Goal: Task Accomplishment & Management: Complete application form

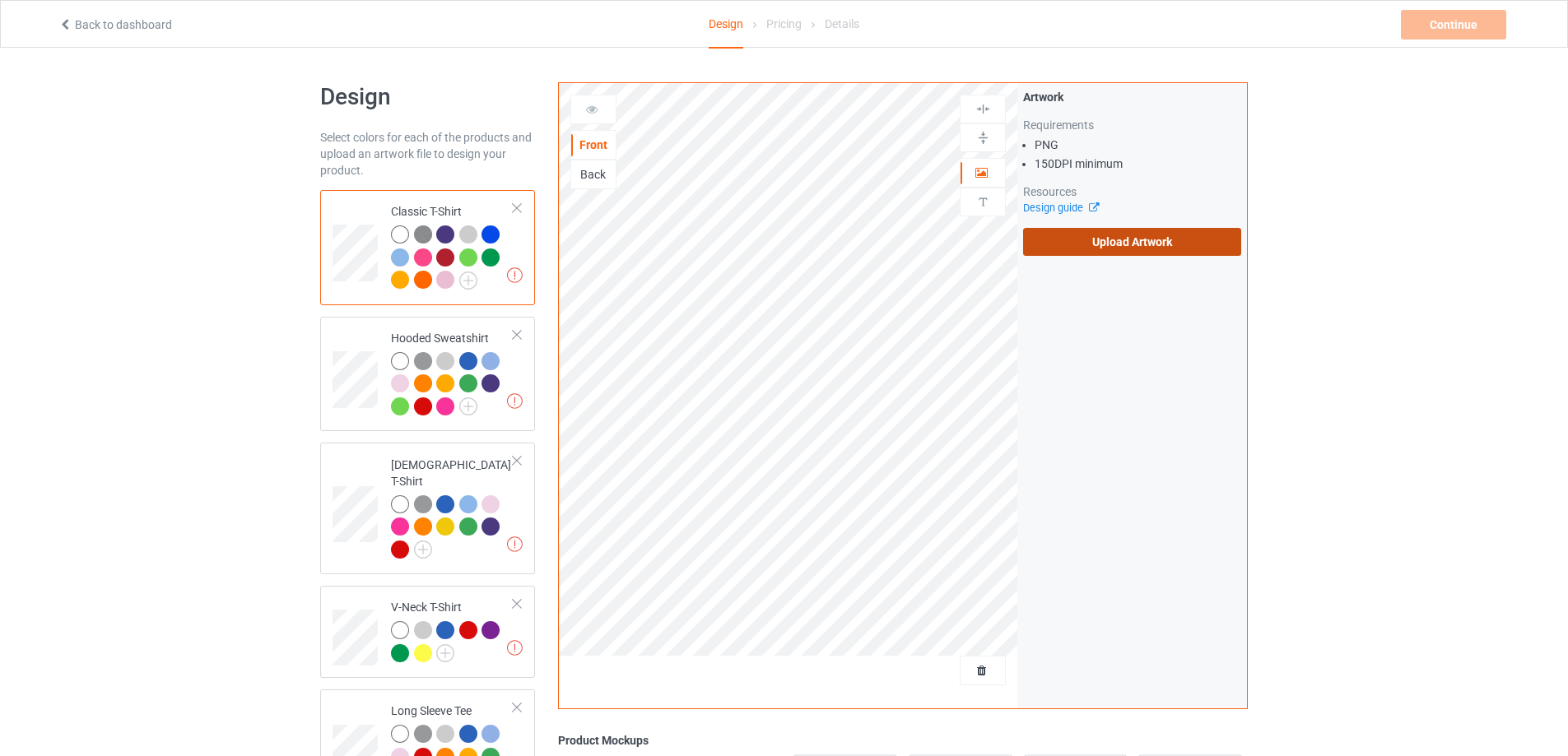
click at [1147, 230] on label "Upload Artwork" at bounding box center [1132, 241] width 218 height 28
click at [0, 0] on input "Upload Artwork" at bounding box center [0, 0] width 0 height 0
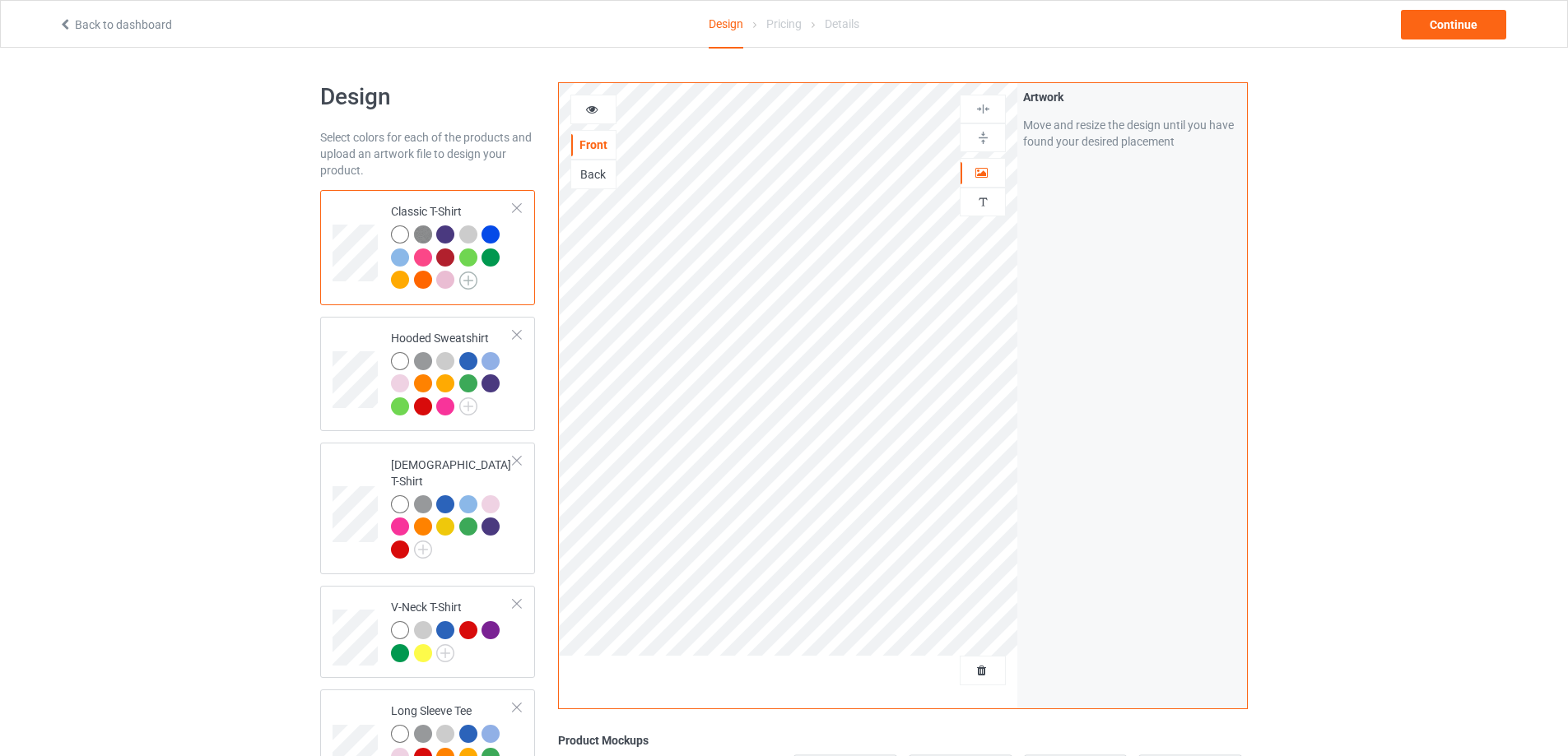
click at [462, 285] on img at bounding box center [468, 280] width 18 height 18
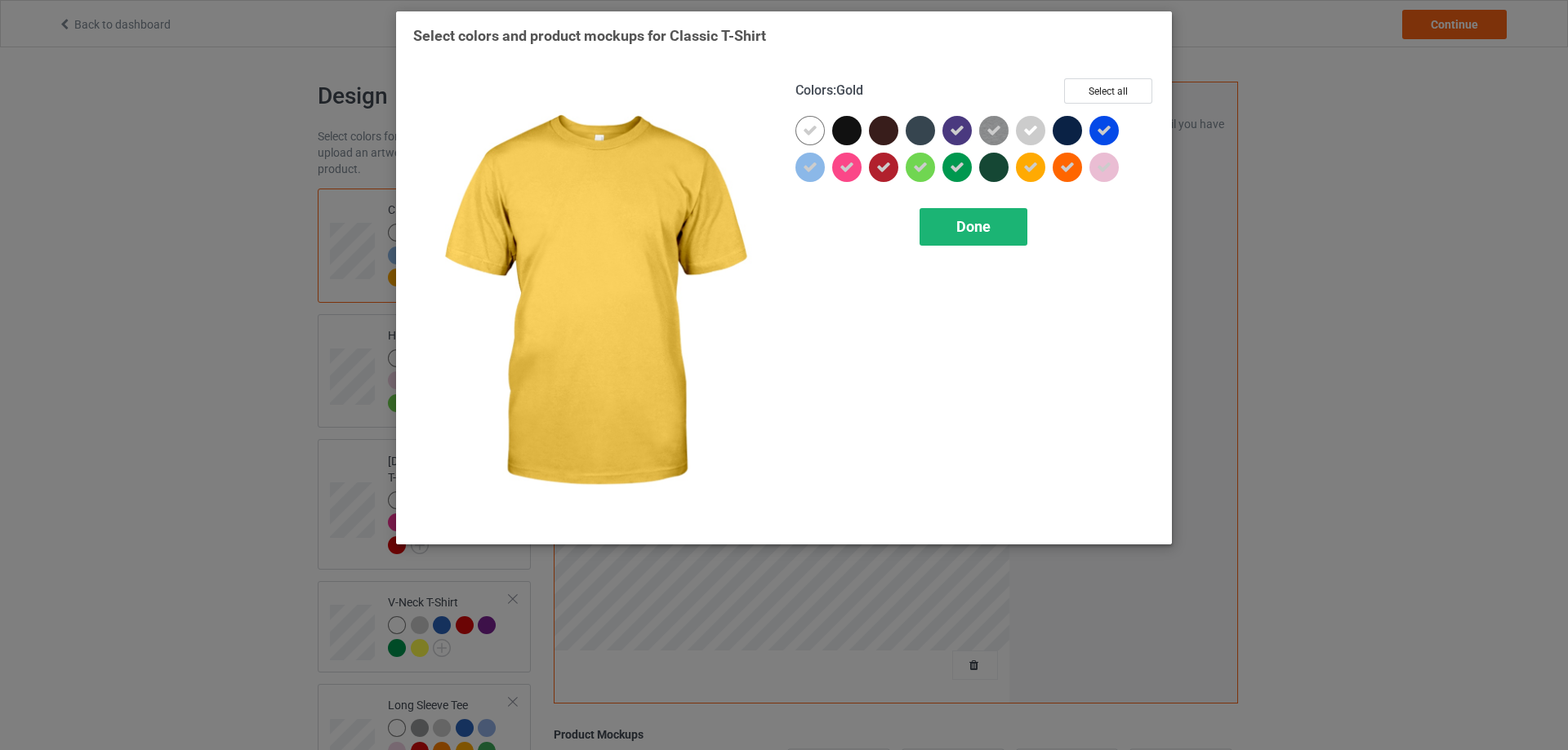
click at [1008, 237] on div "Done" at bounding box center [973, 227] width 108 height 38
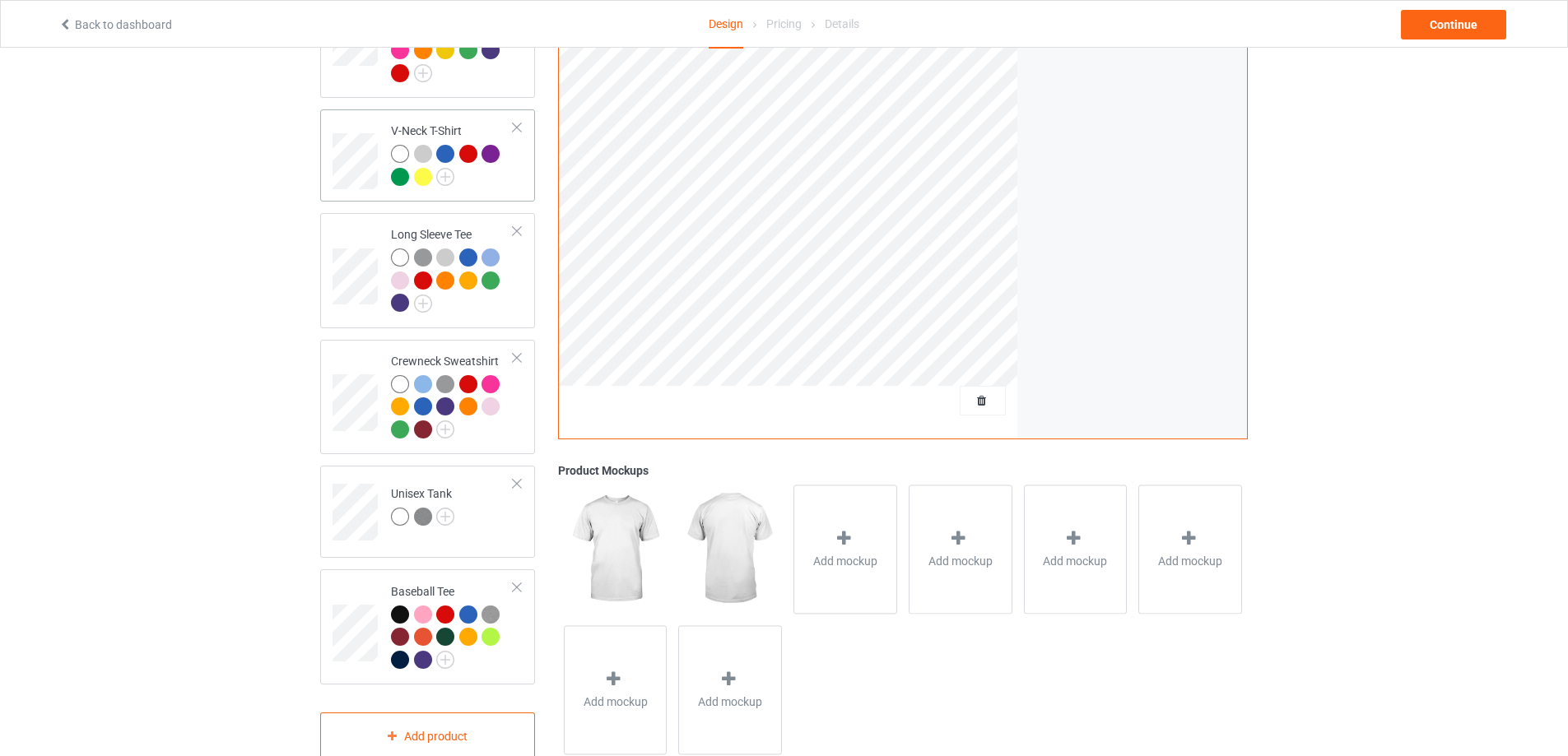
scroll to position [506, 0]
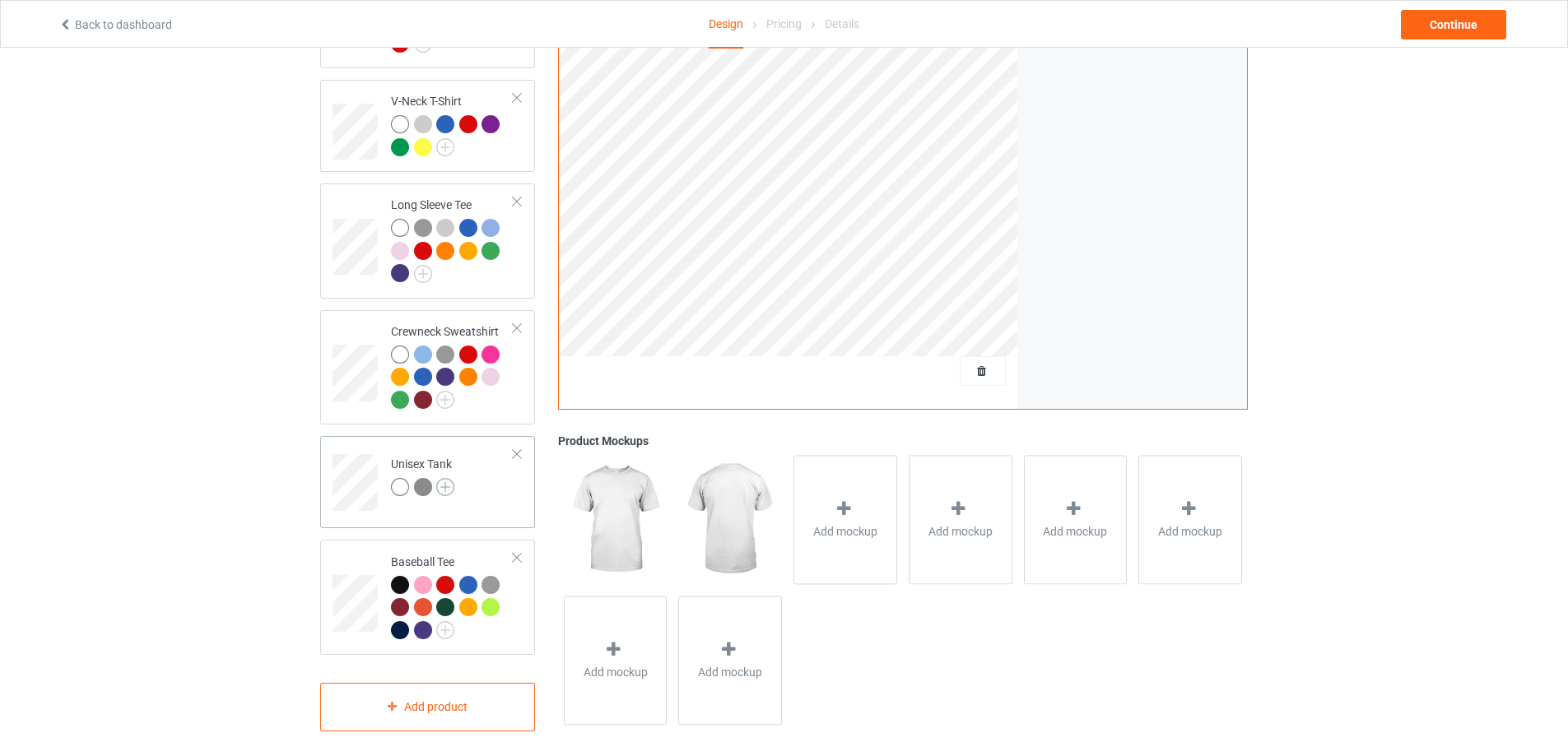
click at [446, 478] on img at bounding box center [445, 487] width 18 height 18
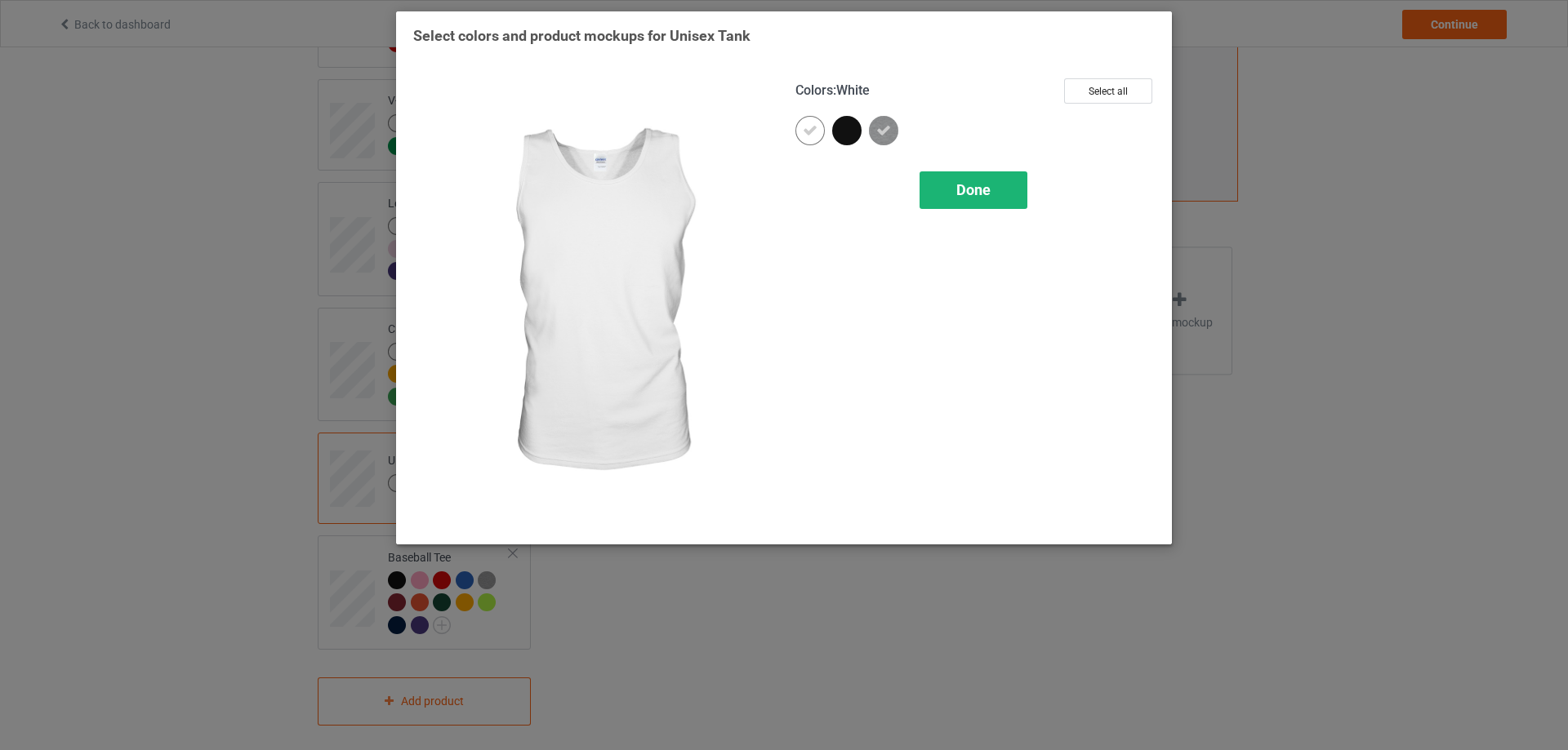
click at [949, 197] on div "Done" at bounding box center [973, 190] width 108 height 38
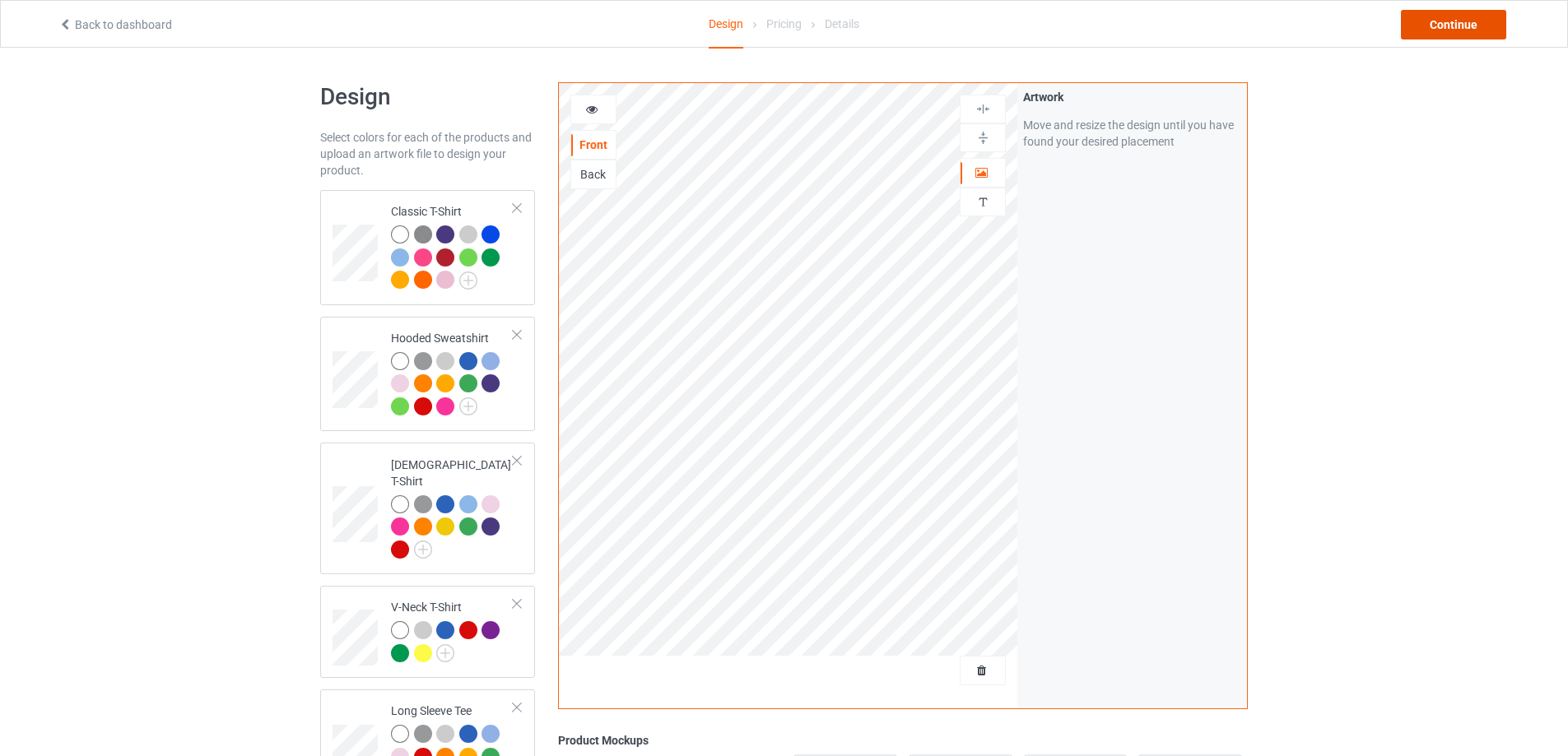
click at [1465, 31] on div "Continue" at bounding box center [1453, 24] width 105 height 30
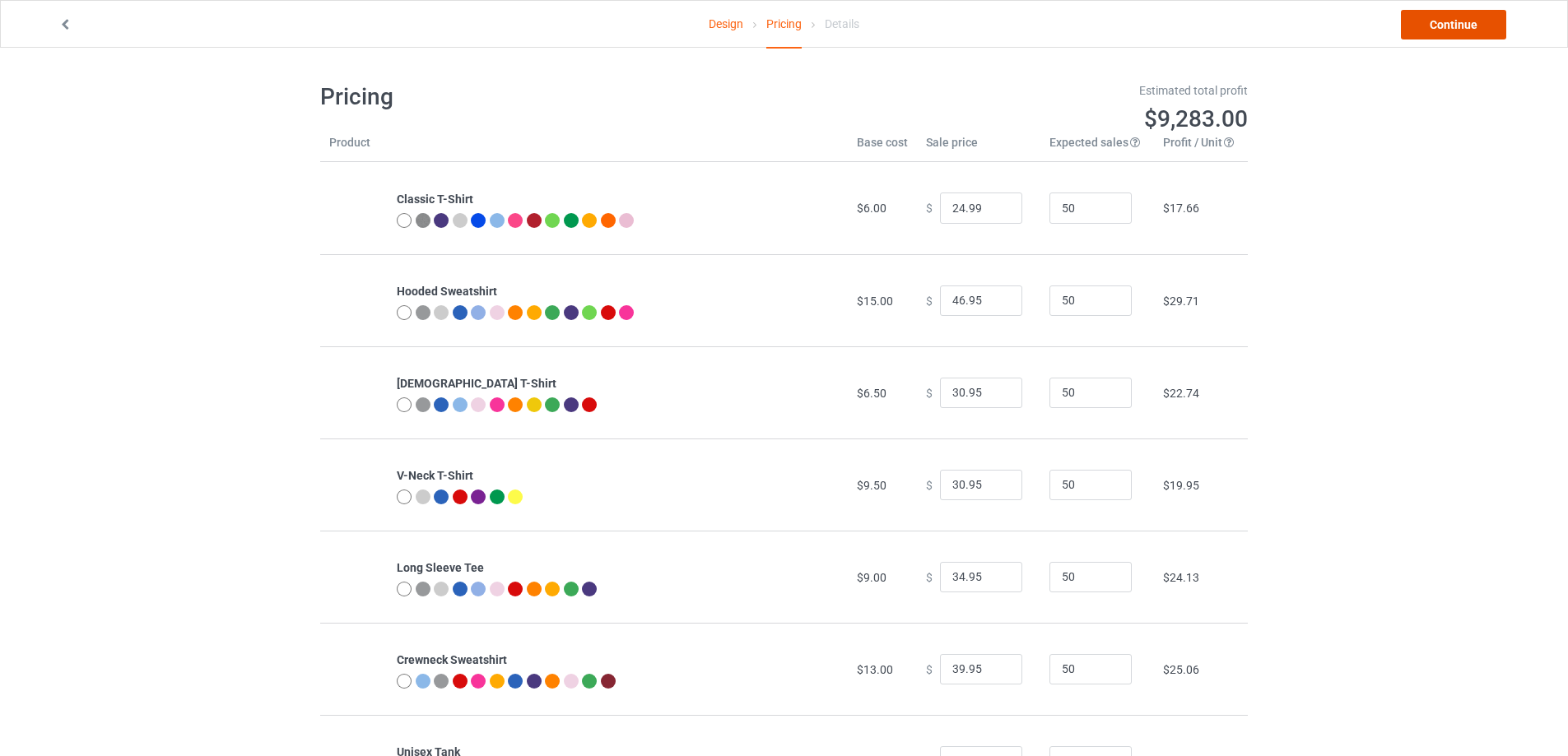
click at [1446, 33] on link "Continue" at bounding box center [1453, 24] width 105 height 30
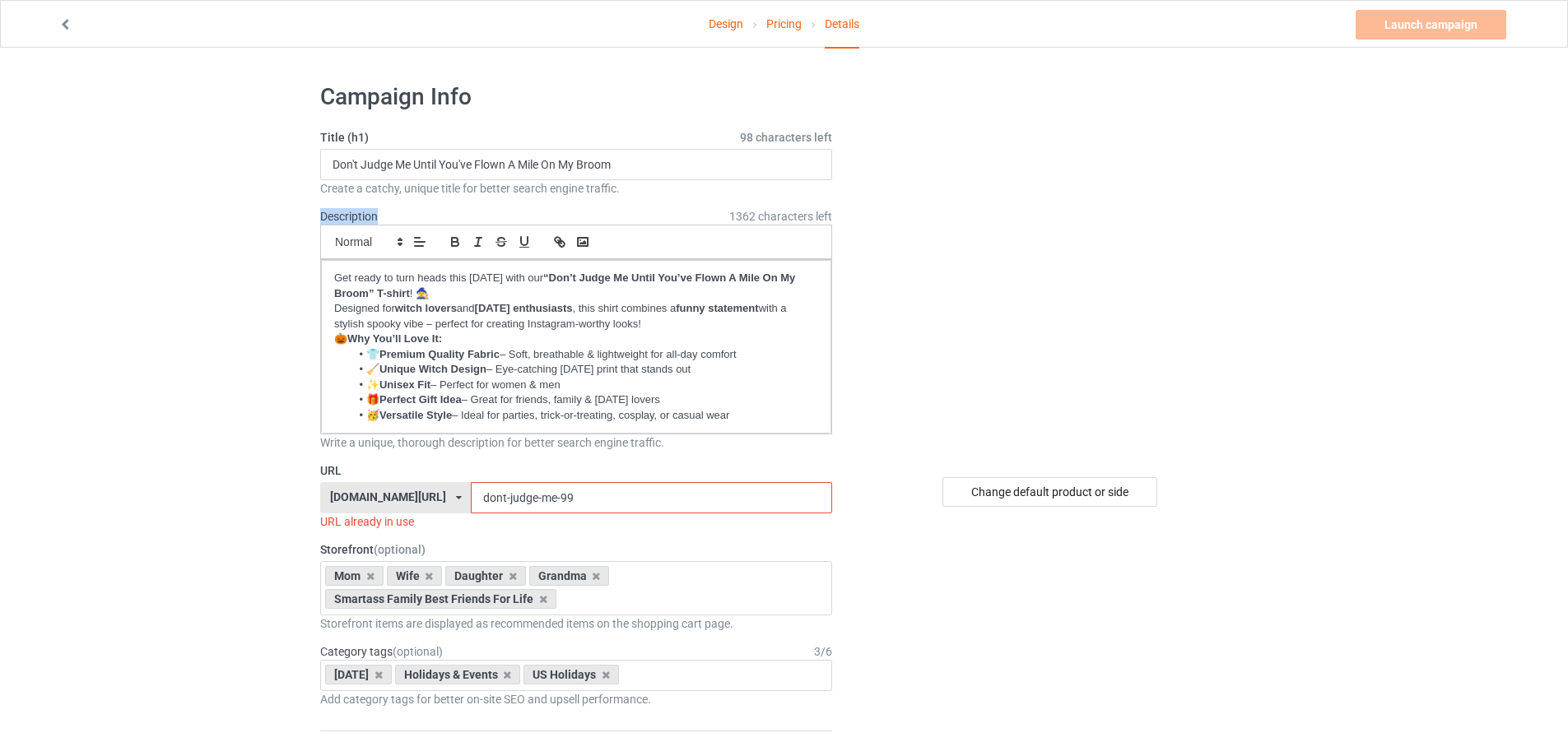
drag, startPoint x: 384, startPoint y: 213, endPoint x: 306, endPoint y: 208, distance: 78.2
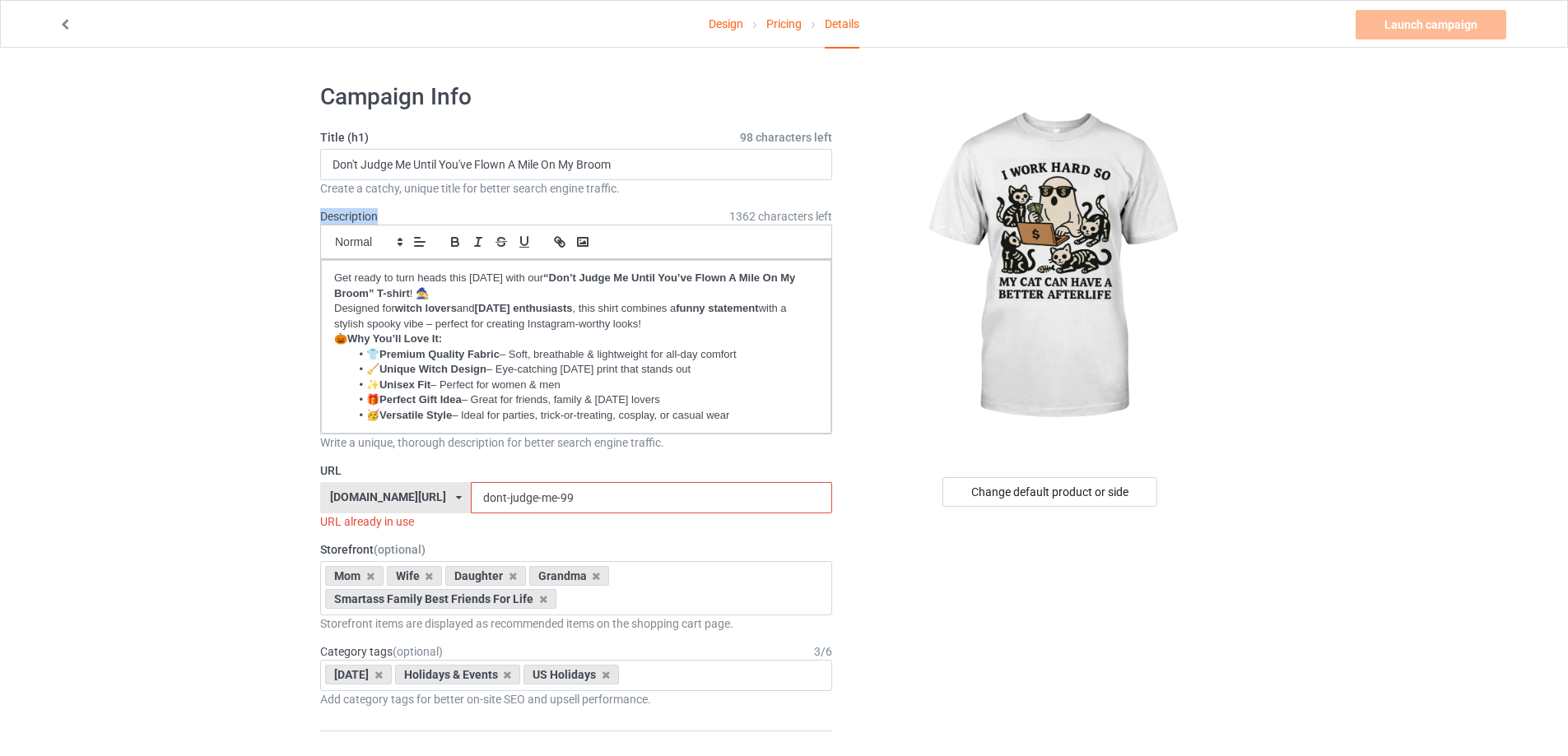
drag, startPoint x: 626, startPoint y: 172, endPoint x: 321, endPoint y: 166, distance: 305.1
click at [321, 166] on input "Don't Judge Me Until You've Flown A Mile On My Broom" at bounding box center [576, 165] width 512 height 31
paste input "I Work Hard So My Cat Can Have A Better Afterlife – Funny Cat Lovers T-Shirt"
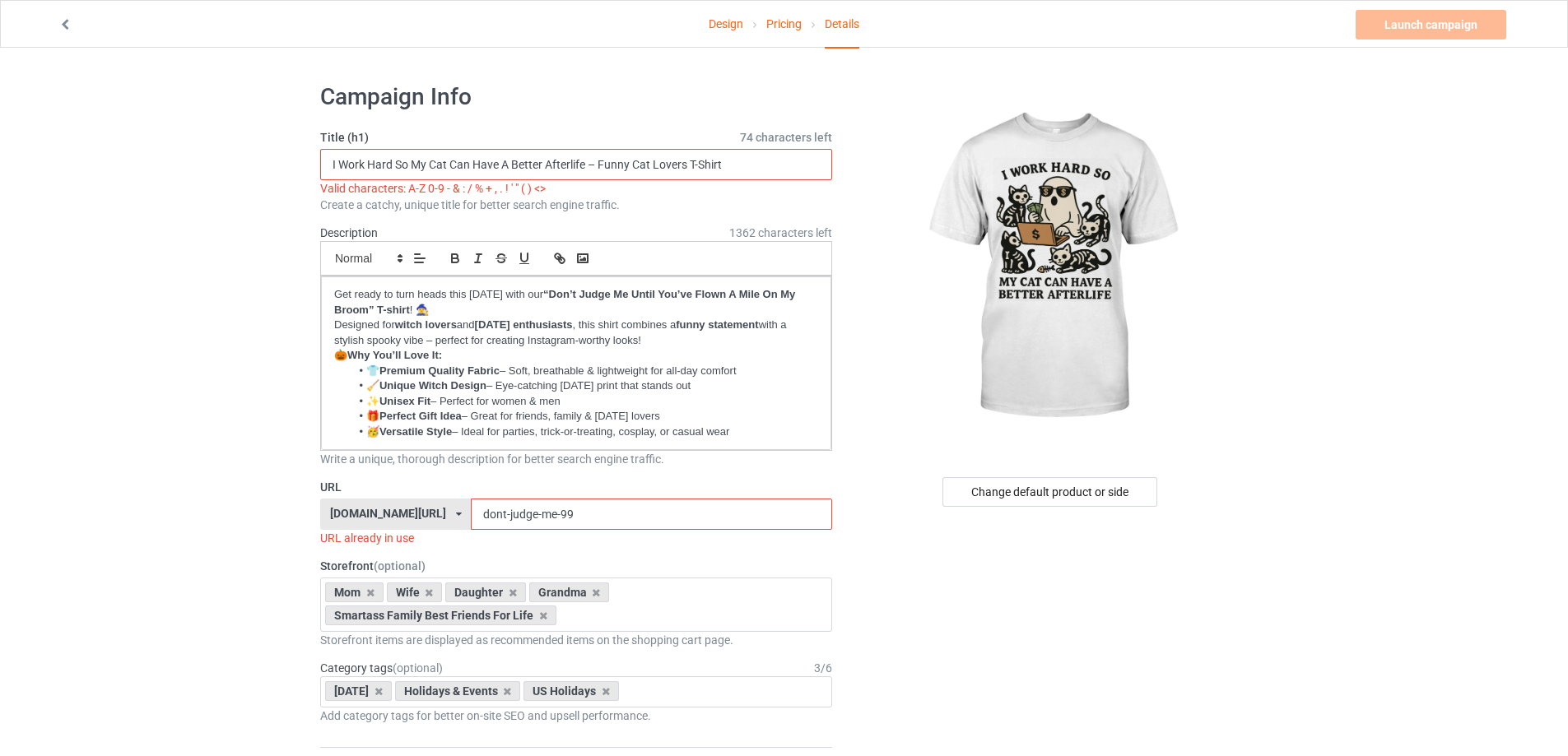
click at [595, 165] on input "I Work Hard So My Cat Can Have A Better Afterlife – Funny Cat Lovers T-Shirt" at bounding box center [576, 165] width 512 height 31
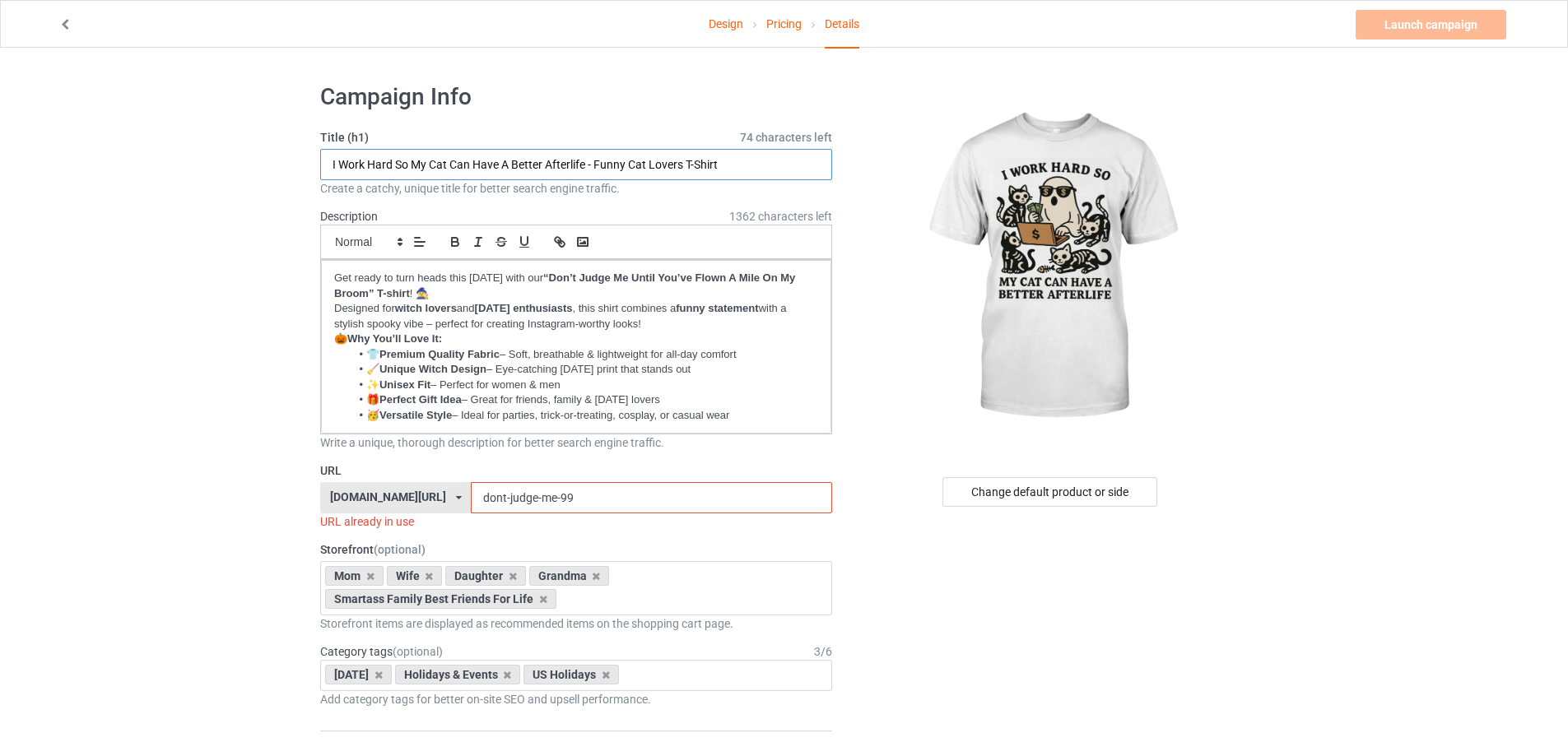
type input "I Work Hard So My Cat Can Have A Better Afterlife - Funny Cat Lovers T-Shirt"
click at [381, 283] on p "Get ready to turn heads this [DATE] with our “Don’t Judge Me Until You’ve Flown…" at bounding box center [576, 286] width 484 height 30
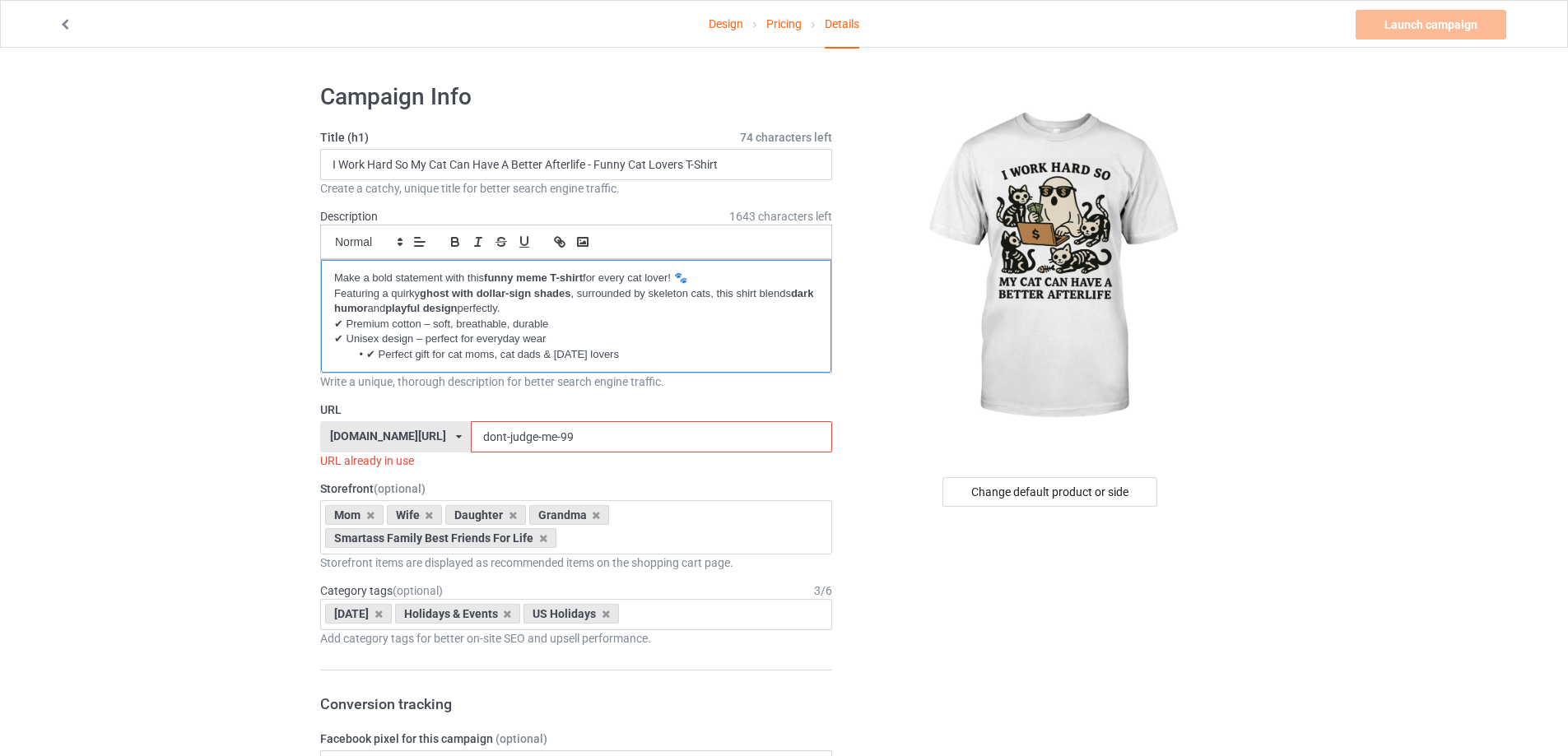
click at [368, 355] on li "✔ Perfect gift for cat moms, cat dads & [DATE] lovers" at bounding box center [584, 355] width 468 height 15
drag, startPoint x: 430, startPoint y: 159, endPoint x: 587, endPoint y: 163, distance: 157.1
click at [587, 163] on input "I Work Hard So My Cat Can Have A Better Afterlife - Funny Cat Lovers T-Shirt" at bounding box center [576, 165] width 512 height 31
click at [415, 165] on input "I Work Hard So My Cat Can Have A Better Afterlife - Funny Cat Lovers T-Shirt" at bounding box center [576, 165] width 512 height 31
drag, startPoint x: 414, startPoint y: 162, endPoint x: 587, endPoint y: 172, distance: 173.3
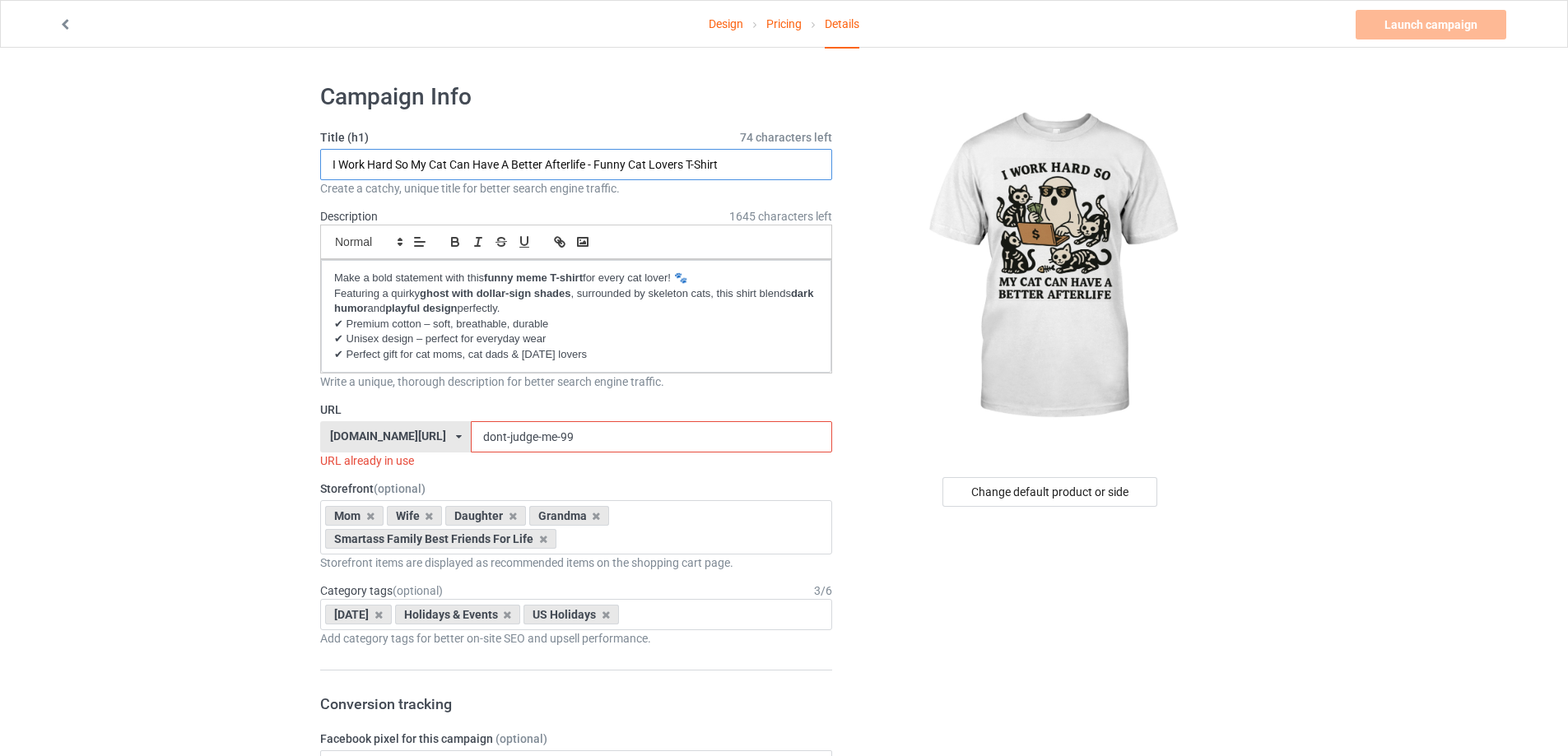
click at [587, 172] on input "I Work Hard So My Cat Can Have A Better Afterlife - Funny Cat Lovers T-Shirt" at bounding box center [576, 165] width 512 height 31
drag, startPoint x: 540, startPoint y: 441, endPoint x: 416, endPoint y: 447, distance: 124.1
click at [416, 447] on div "[DOMAIN_NAME][URL] [DOMAIN_NAME][URL] [DOMAIN_NAME][URL] [DOMAIN_NAME][URL] 5f8…" at bounding box center [576, 436] width 512 height 31
paste input "My Cat Can Have A Better Afterlife"
drag, startPoint x: 472, startPoint y: 437, endPoint x: 572, endPoint y: 440, distance: 100.0
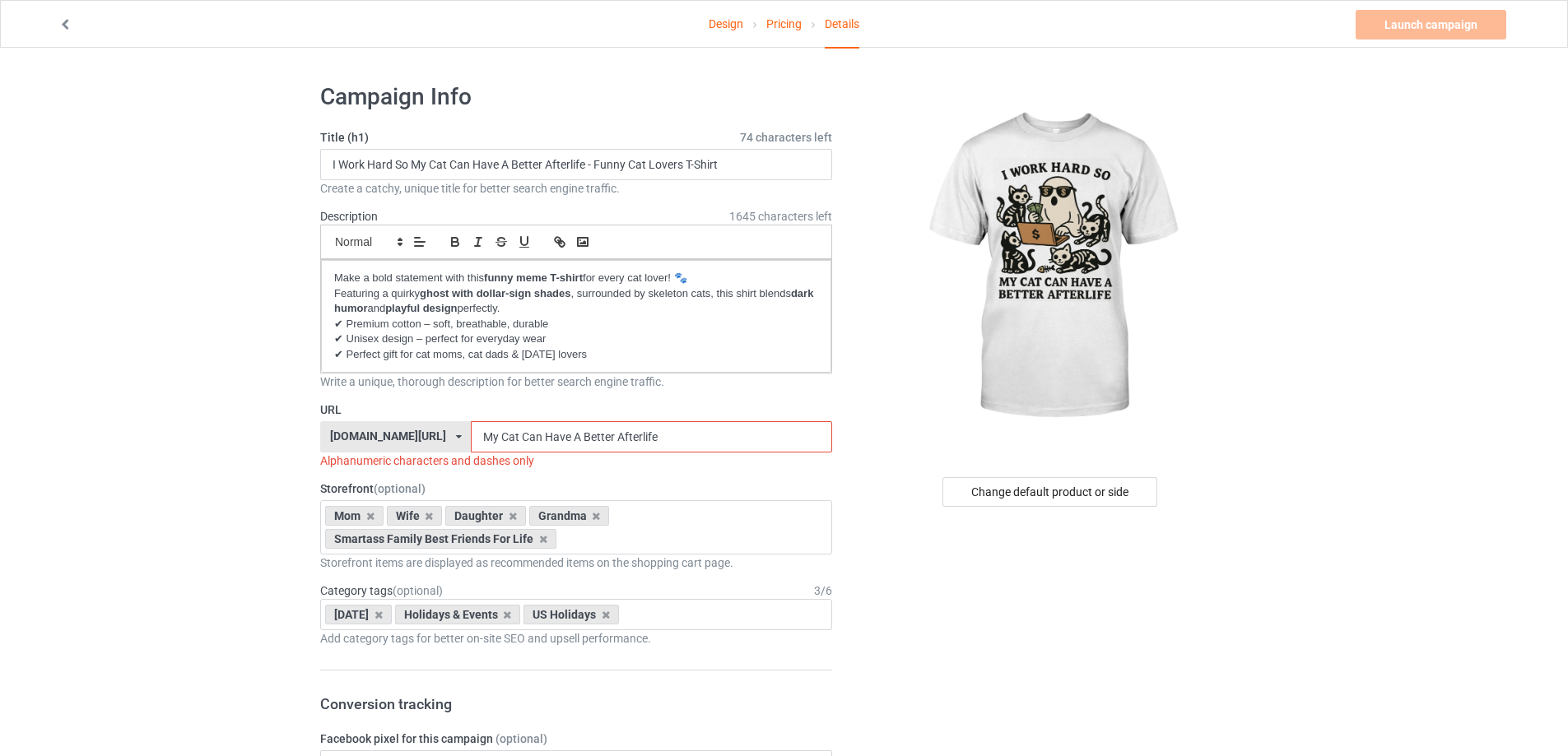
click at [572, 440] on input "My Cat Can Have A Better Afterlife" at bounding box center [651, 436] width 360 height 31
click at [471, 440] on input "My Cat-Afterlife" at bounding box center [651, 436] width 360 height 31
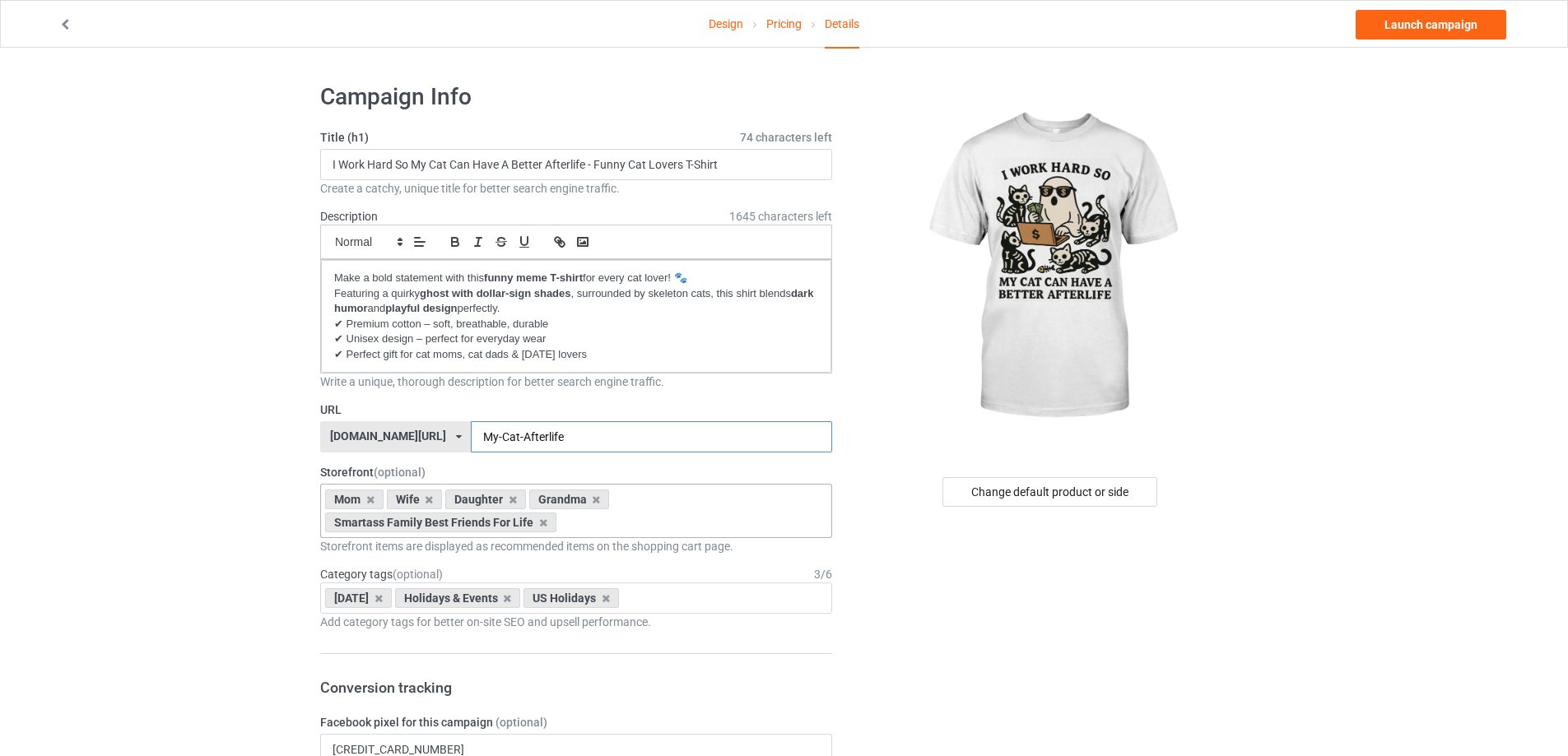
type input "My-Cat-Afterlife"
click at [633, 498] on div "Mom Wife Daughter Grandma Smartass Family Best Friends For Life Veterans [DATE]…" at bounding box center [576, 510] width 512 height 54
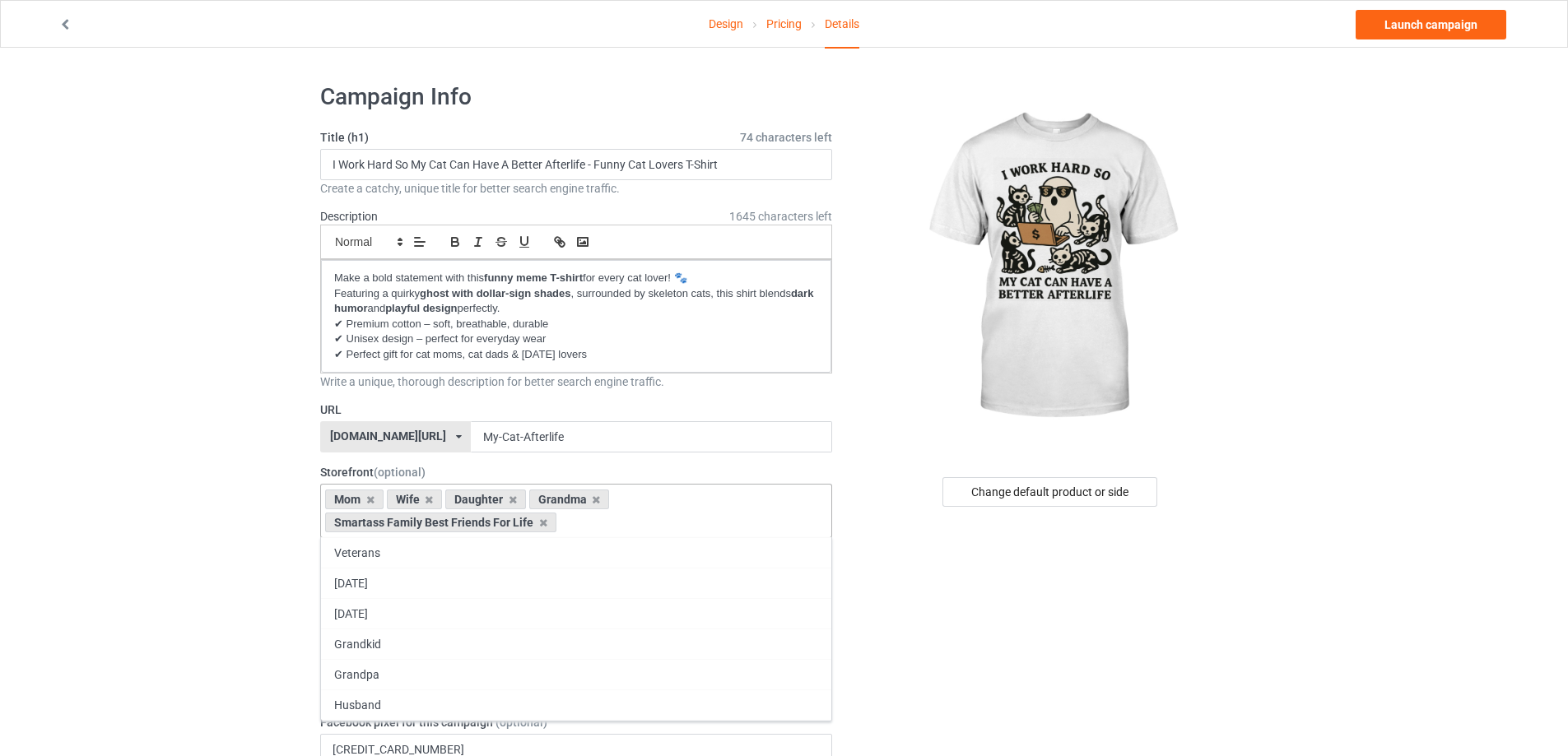
click at [360, 740] on div "Son" at bounding box center [576, 735] width 511 height 30
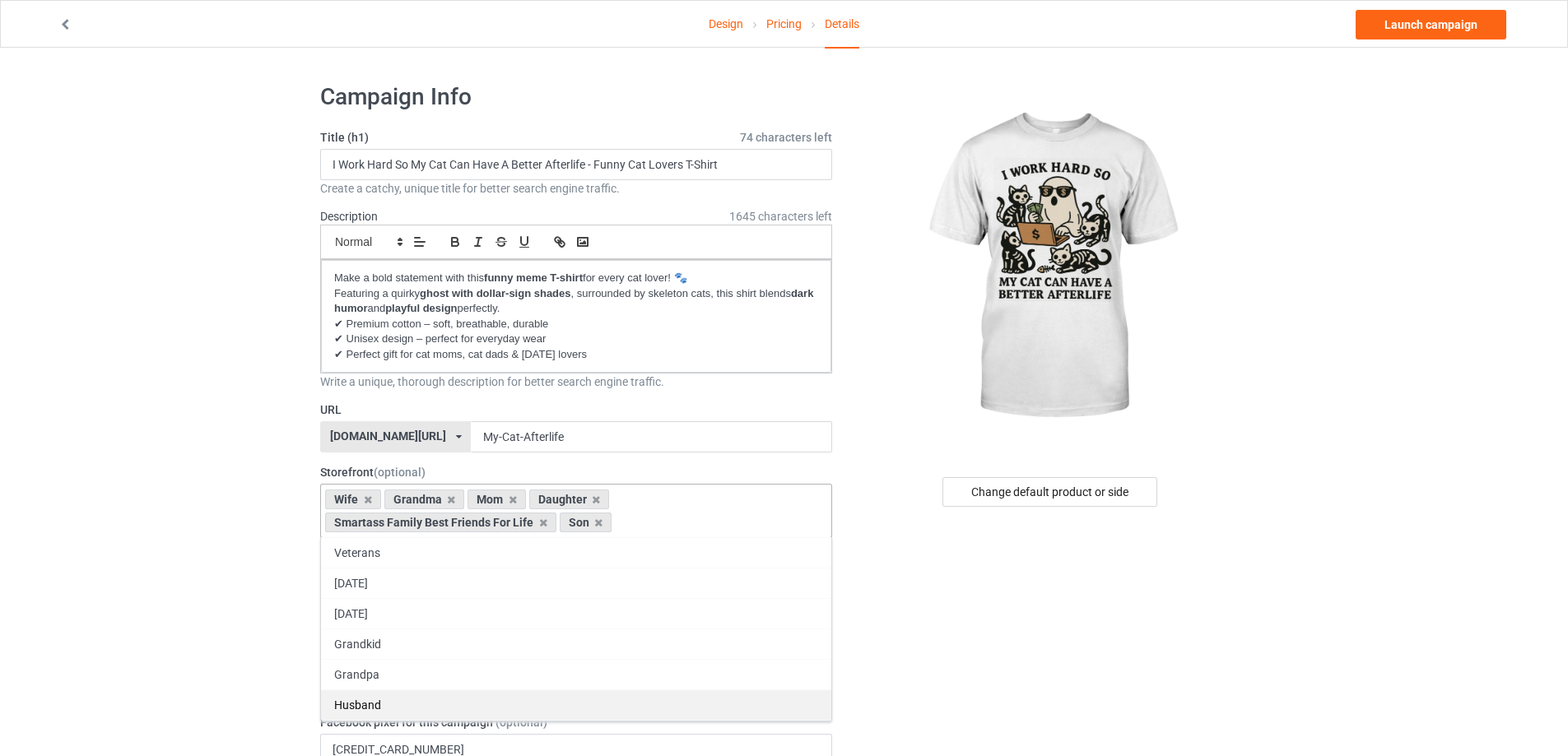
click at [372, 707] on div "Husband" at bounding box center [576, 705] width 511 height 30
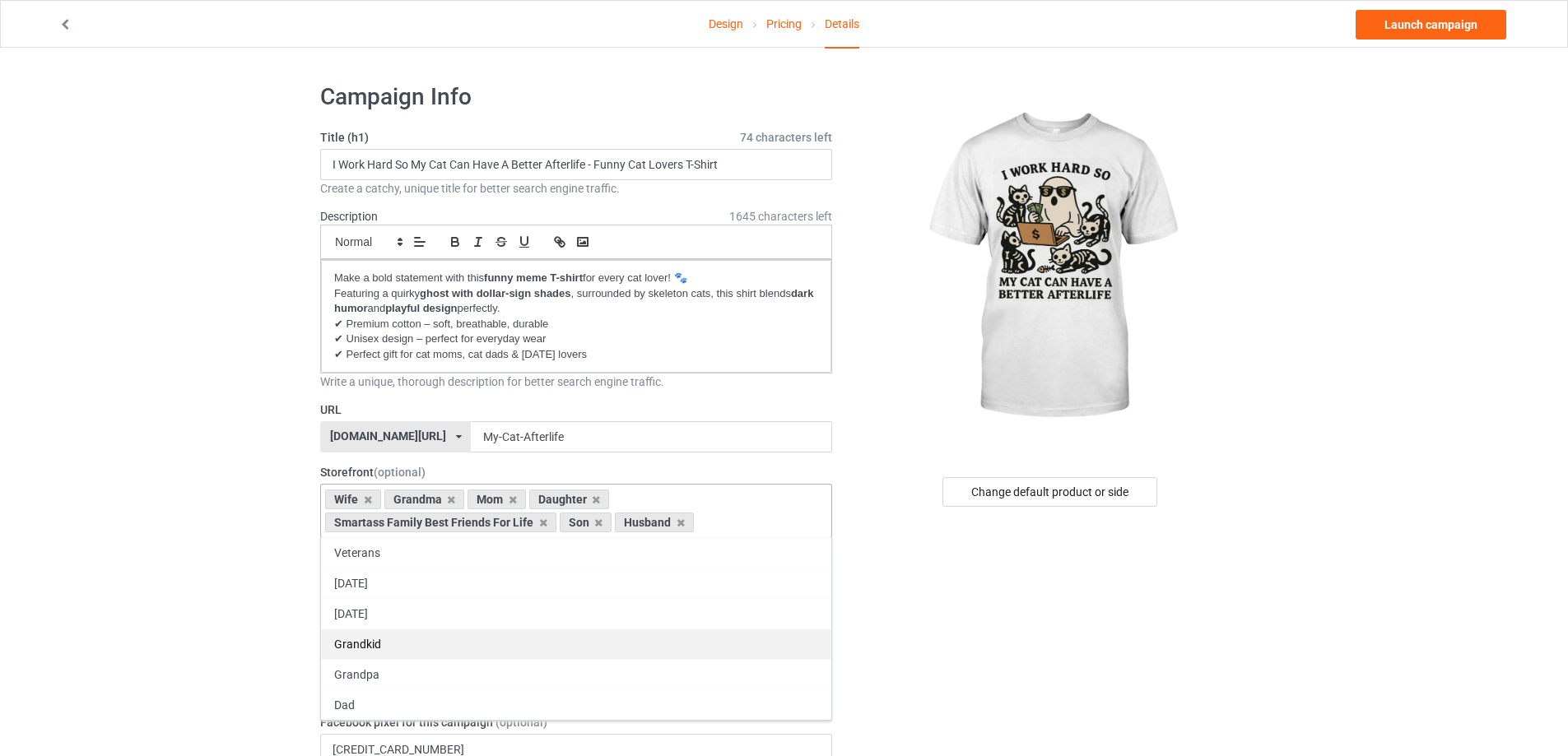
click at [412, 645] on div "Grandkid" at bounding box center [576, 644] width 511 height 30
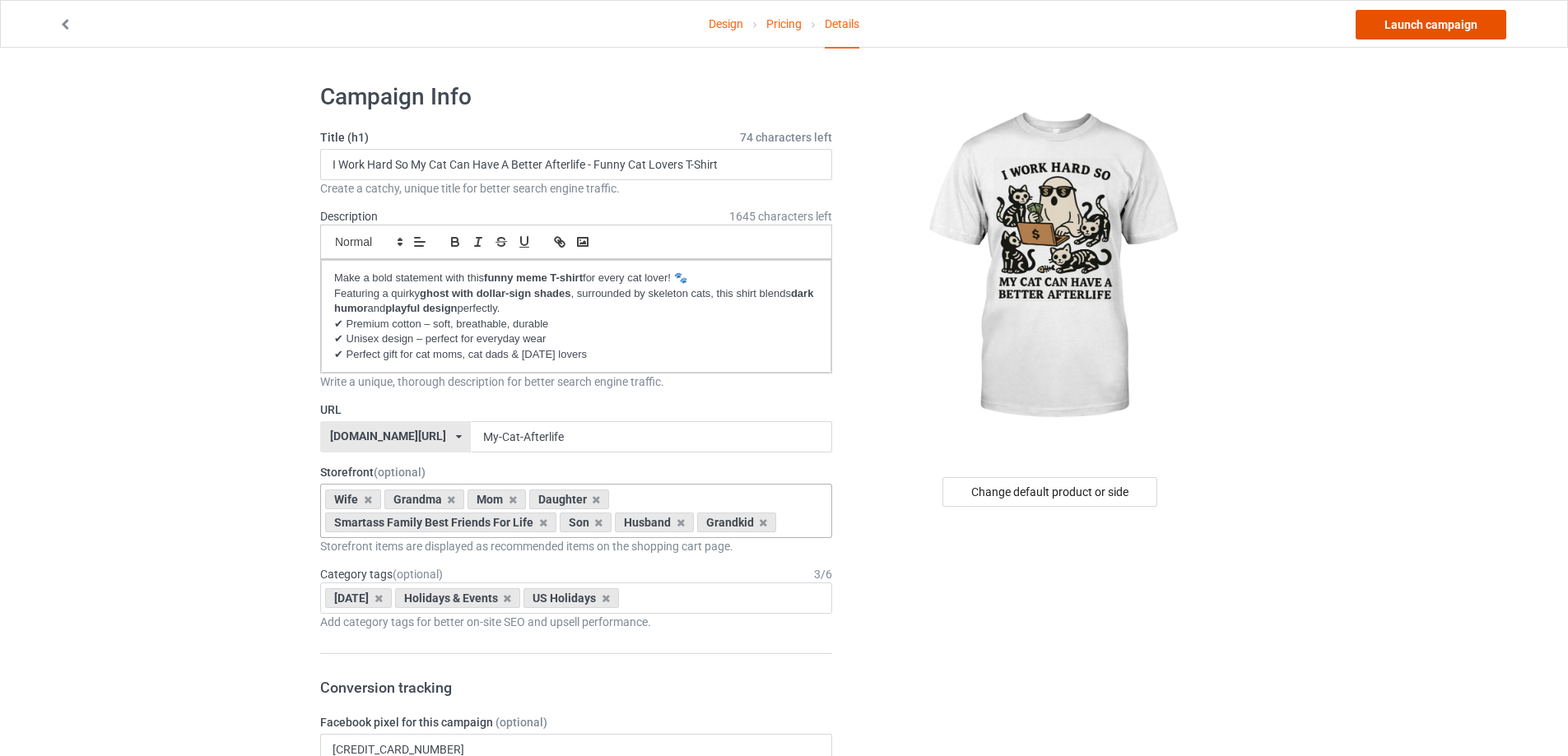
click at [1436, 32] on link "Launch campaign" at bounding box center [1430, 24] width 150 height 30
